Goal: Transaction & Acquisition: Obtain resource

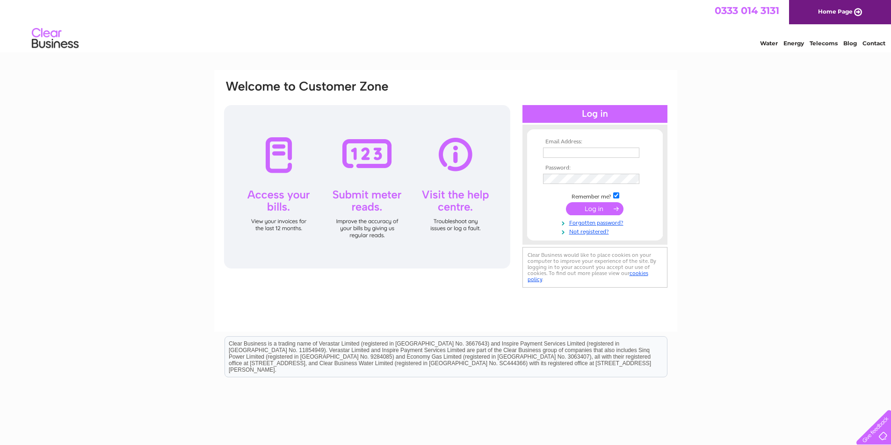
type input "louise.wilson@manorviewgroup.co.uk"
click at [599, 209] on input "submit" at bounding box center [594, 208] width 57 height 13
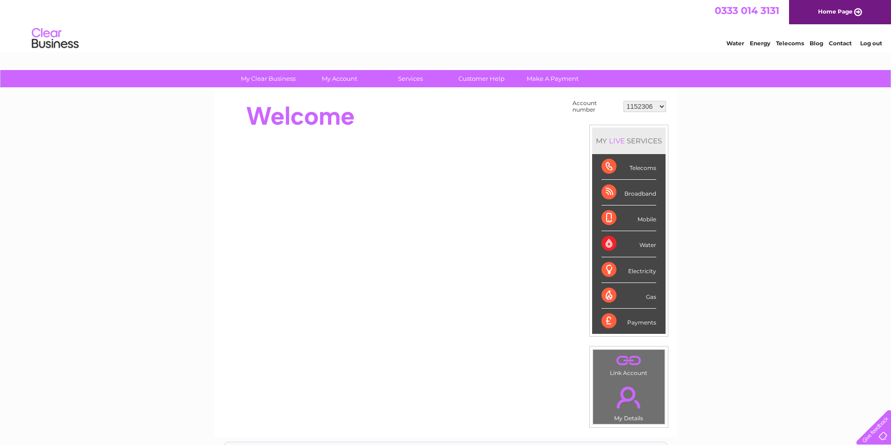
drag, startPoint x: 743, startPoint y: 206, endPoint x: 720, endPoint y: 208, distance: 22.9
click at [739, 206] on div "My Clear Business Login Details My Details My Preferences Link Account My Accou…" at bounding box center [445, 333] width 891 height 527
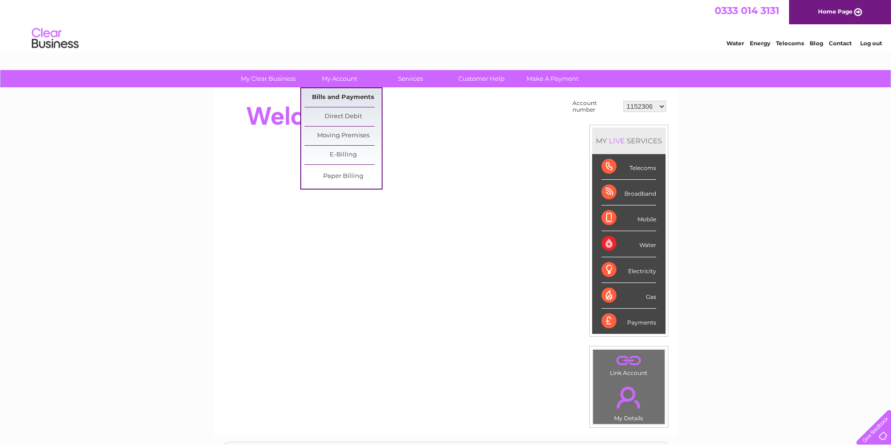
click at [348, 94] on link "Bills and Payments" at bounding box center [342, 97] width 77 height 19
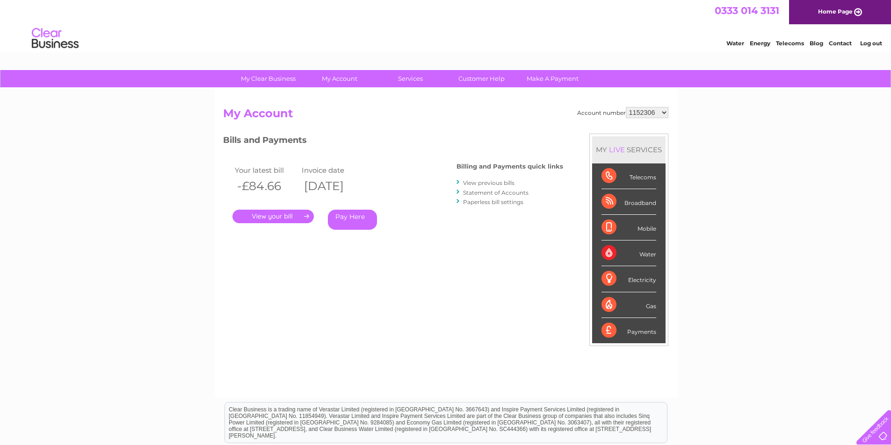
drag, startPoint x: 441, startPoint y: 255, endPoint x: 453, endPoint y: 250, distance: 13.4
click at [442, 254] on div "Bills and Payments Billing and Payments quick links View previous bills Stateme…" at bounding box center [393, 195] width 340 height 123
click at [425, 241] on div "Bills and Payments Billing and Payments quick links View previous bills Stateme…" at bounding box center [393, 195] width 340 height 123
click at [654, 111] on select "1152306 30277237 30277238 30277239" at bounding box center [646, 112] width 43 height 11
select select "30277237"
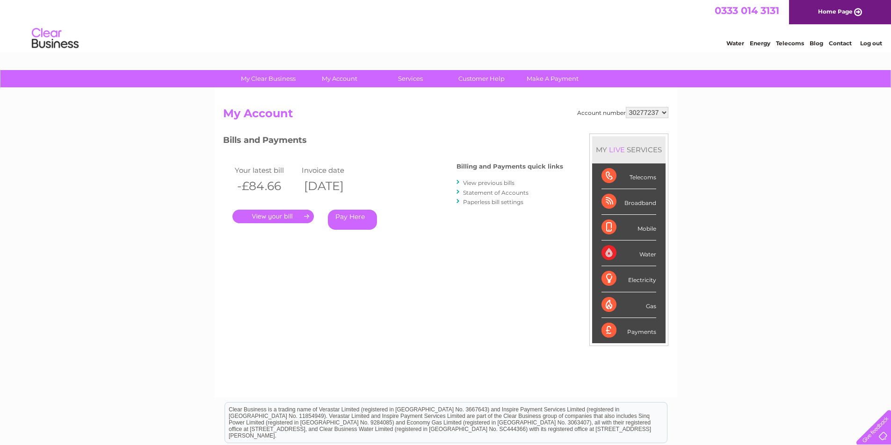
click at [625, 107] on select "1152306 30277237 30277238 30277239" at bounding box center [646, 112] width 43 height 11
click at [465, 247] on div "Bills and Payments Billing and Payments quick links View previous bills Stateme…" at bounding box center [393, 195] width 340 height 123
click at [481, 183] on link "View previous bills" at bounding box center [488, 183] width 51 height 7
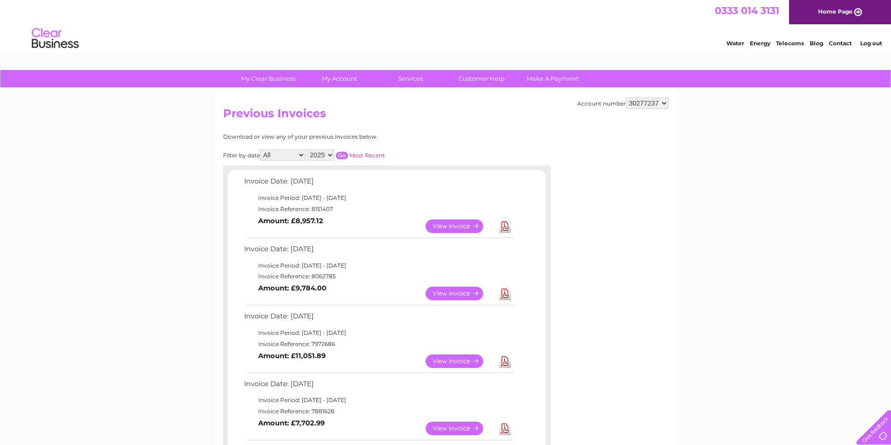
click at [462, 294] on link "View" at bounding box center [459, 294] width 69 height 14
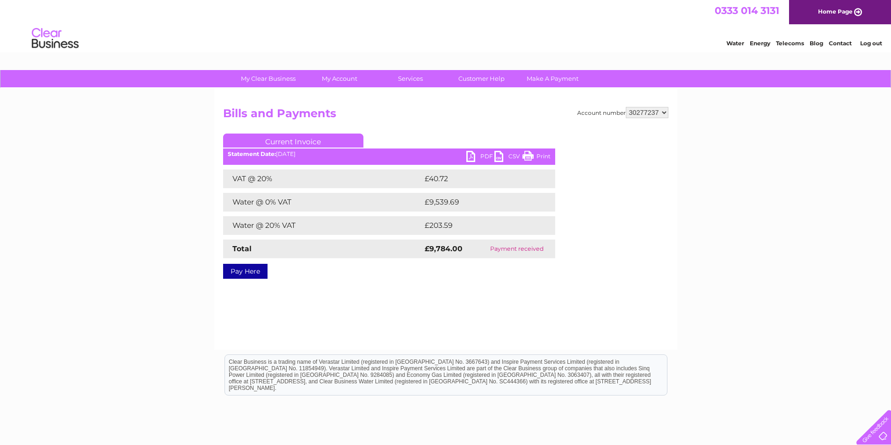
drag, startPoint x: 657, startPoint y: 298, endPoint x: 527, endPoint y: 196, distance: 165.4
click at [650, 287] on div "Account number 1152306 30277237 30277238 30277239 Bills and Payments Current In…" at bounding box center [445, 219] width 463 height 262
click at [469, 156] on link "PDF" at bounding box center [480, 158] width 28 height 14
click at [470, 155] on link "PDF" at bounding box center [480, 158] width 28 height 14
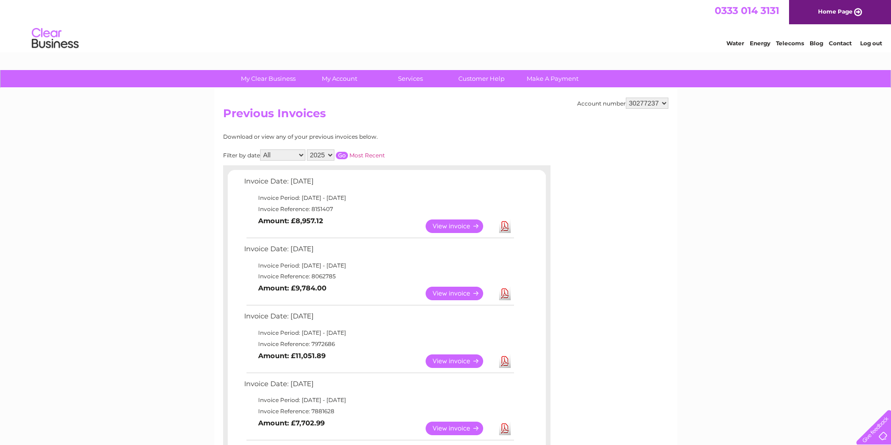
click at [458, 224] on link "View" at bounding box center [459, 227] width 69 height 14
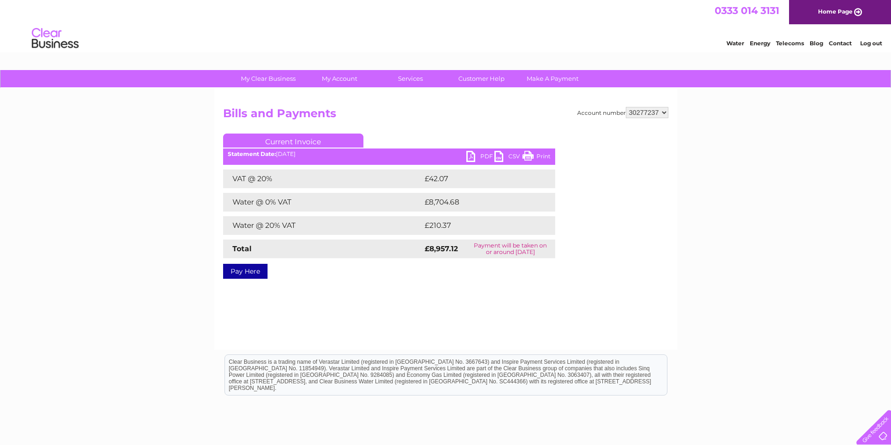
click at [467, 156] on link "PDF" at bounding box center [480, 158] width 28 height 14
